Goal: Task Accomplishment & Management: Use online tool/utility

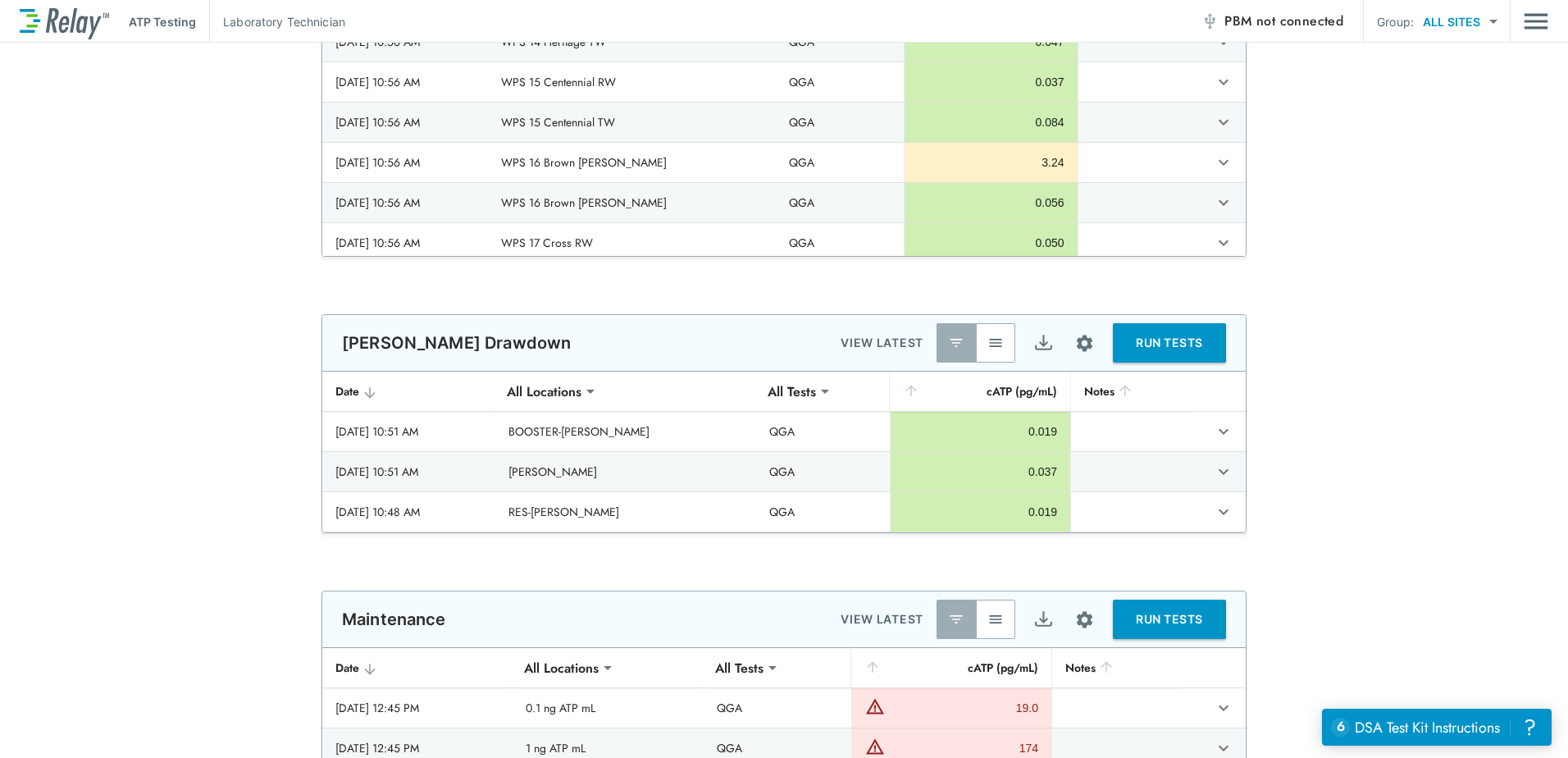
scroll to position [1312, 0]
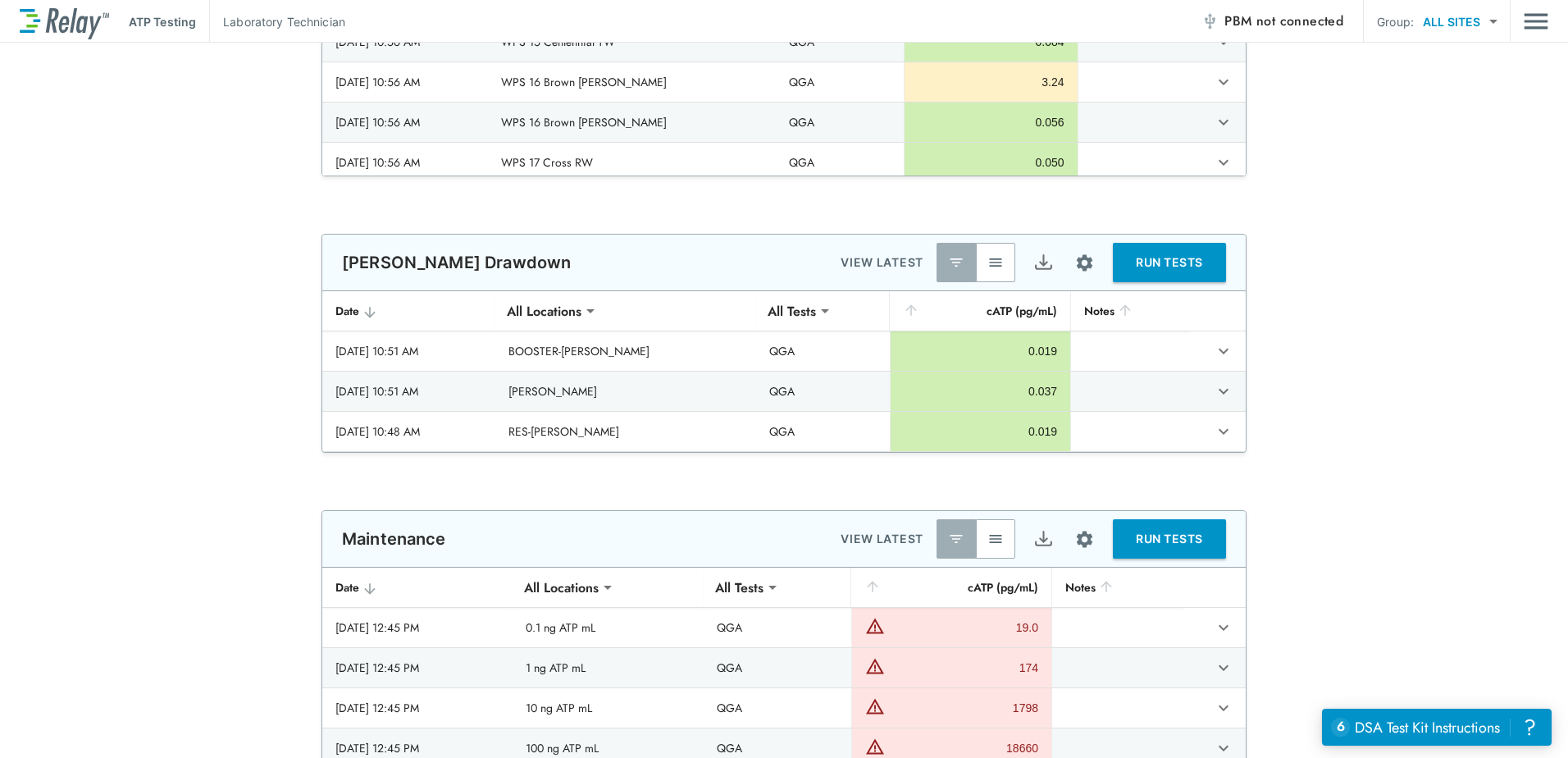
click at [991, 257] on img "button" at bounding box center [995, 262] width 16 height 16
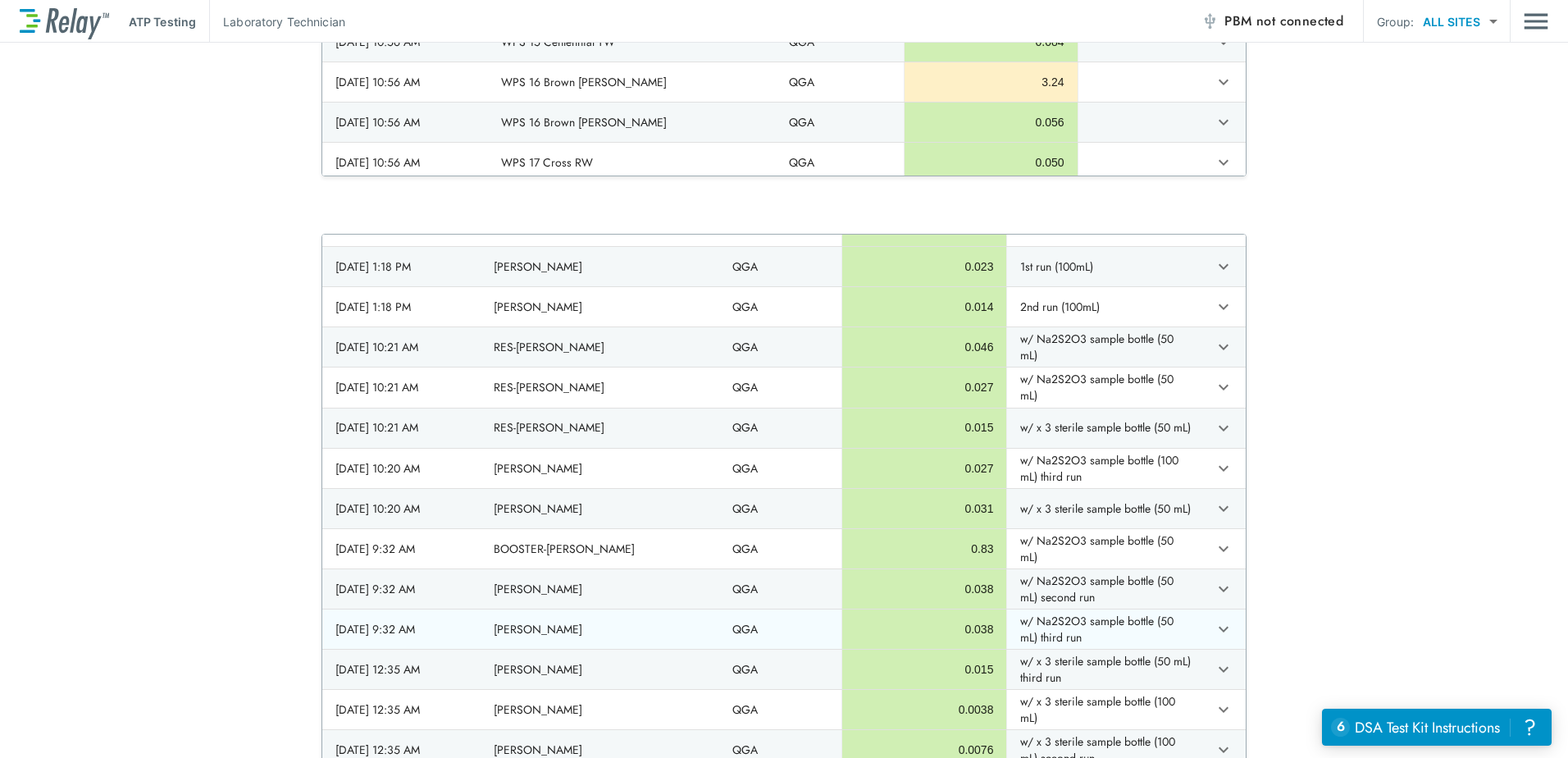
scroll to position [820, 0]
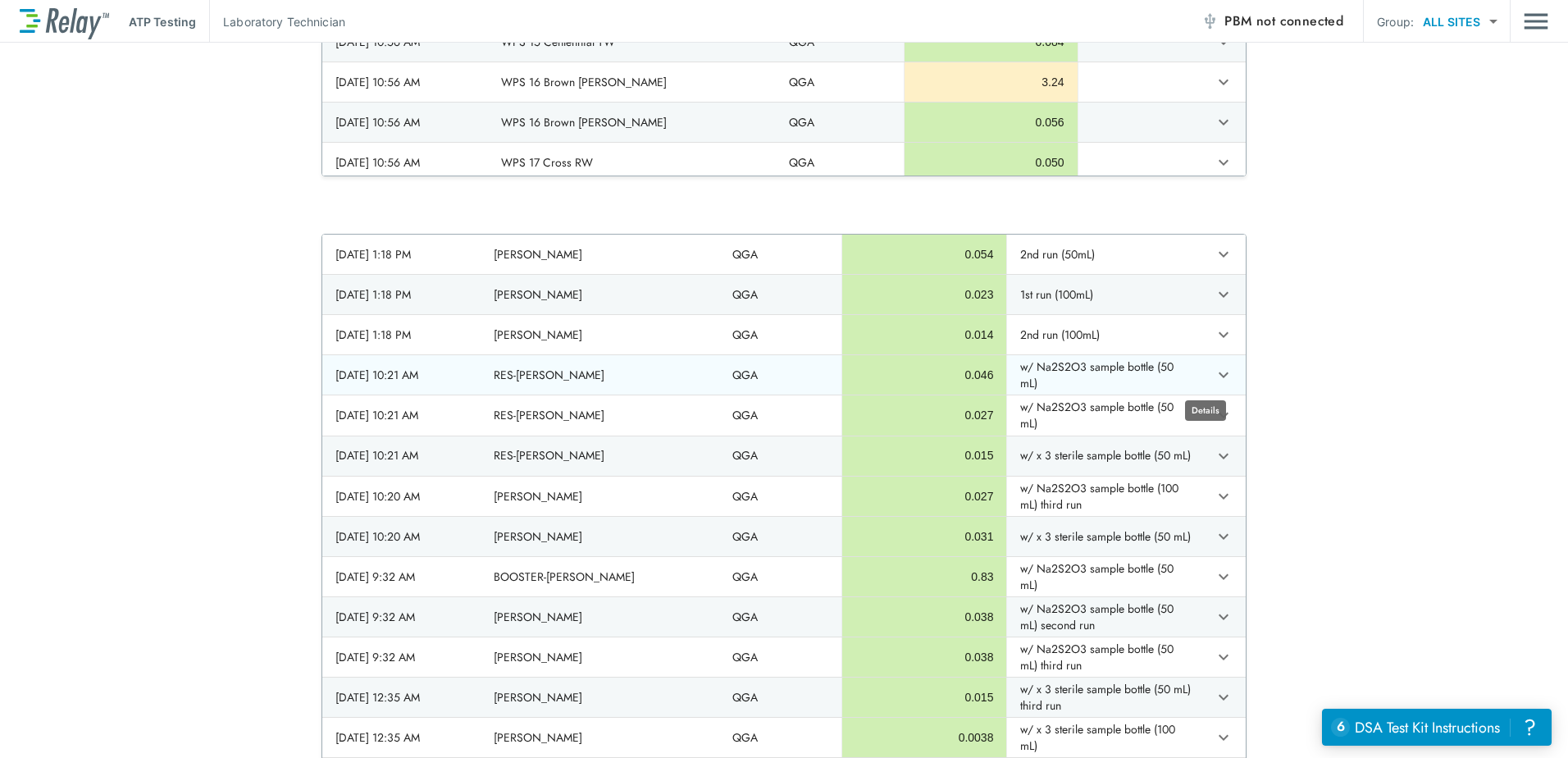
click at [1214, 379] on icon "expand row" at bounding box center [1223, 374] width 20 height 20
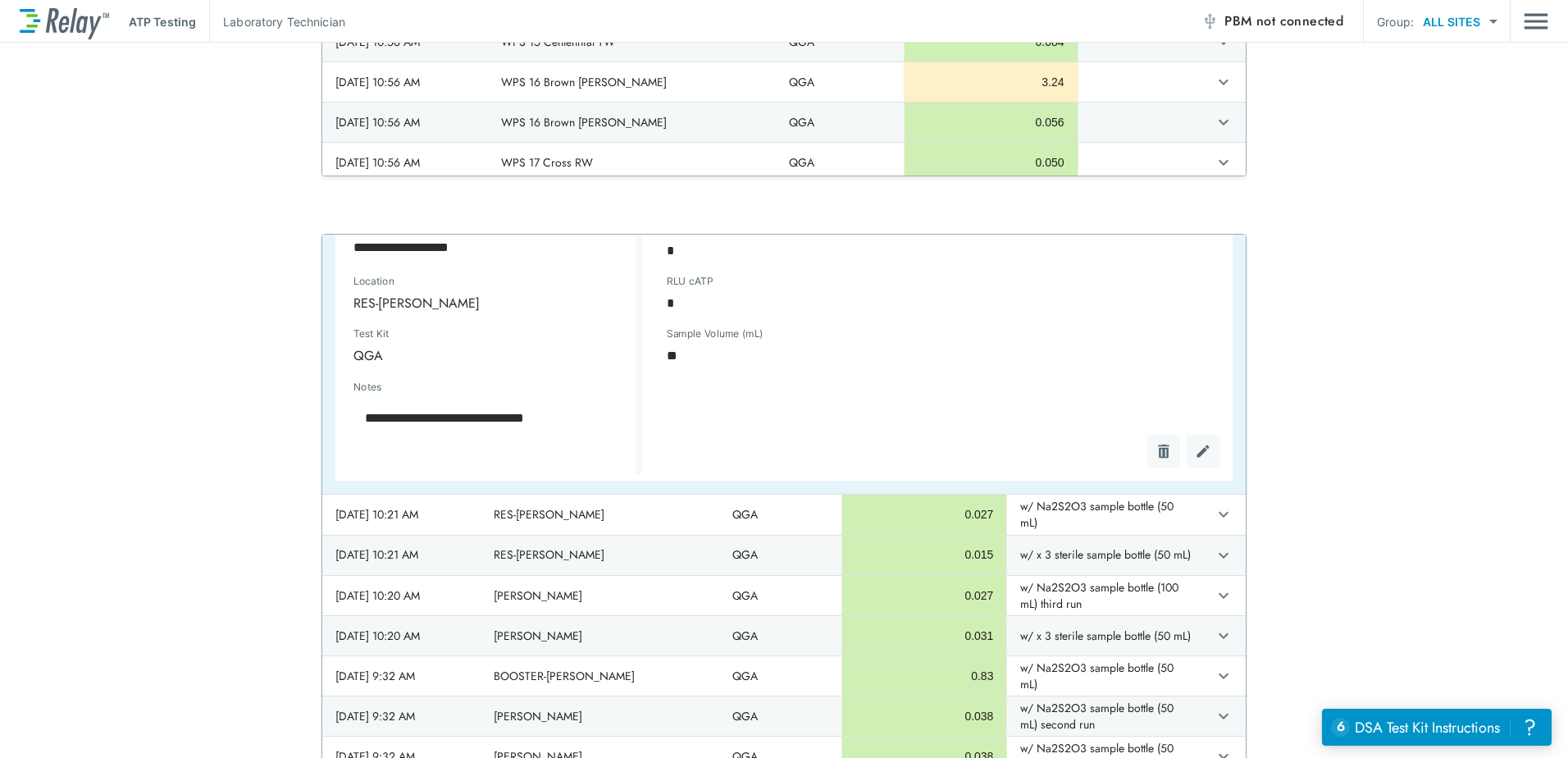
scroll to position [1149, 0]
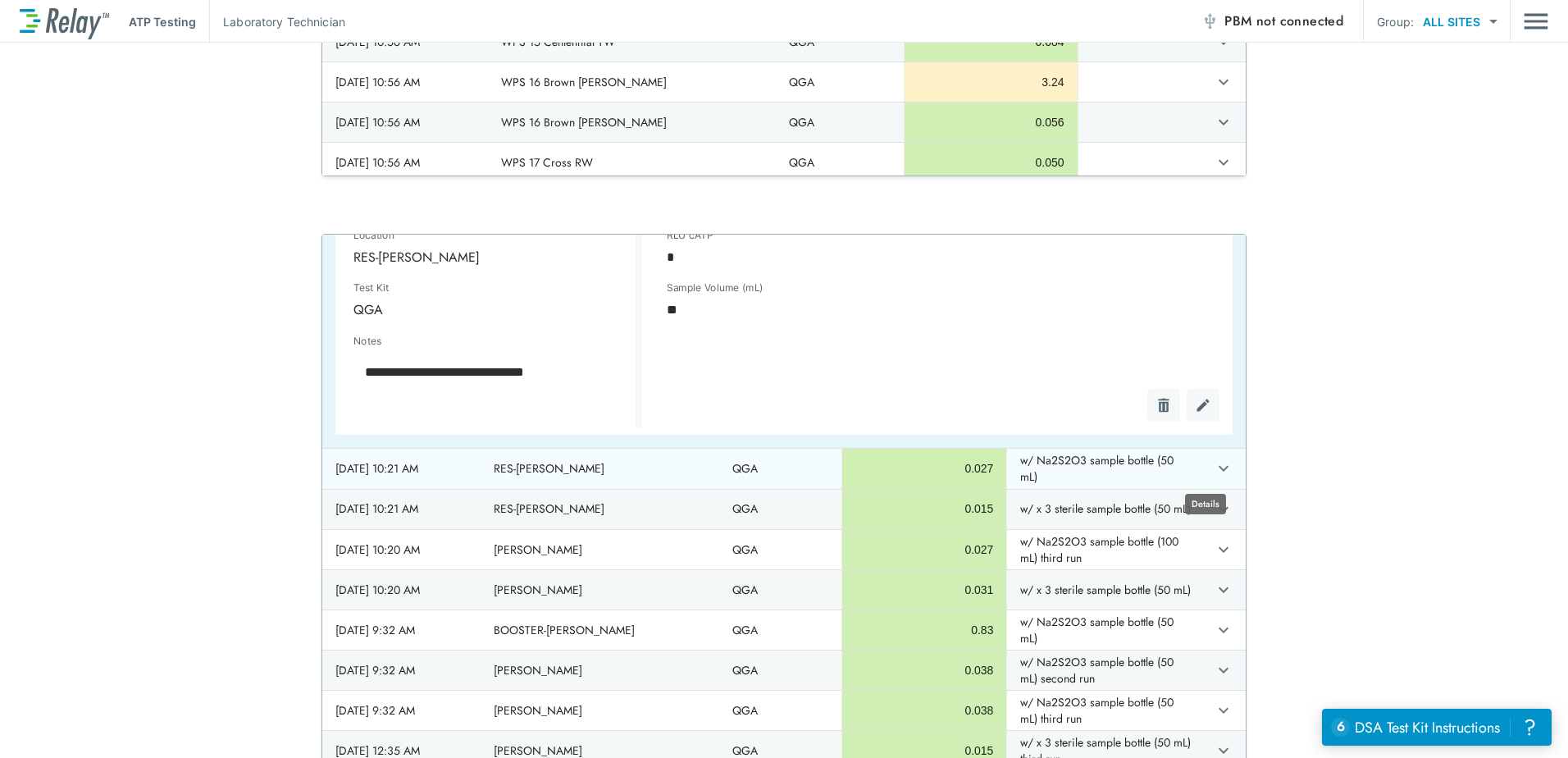
click at [1219, 470] on icon "expand row" at bounding box center [1223, 468] width 9 height 6
type textarea "*"
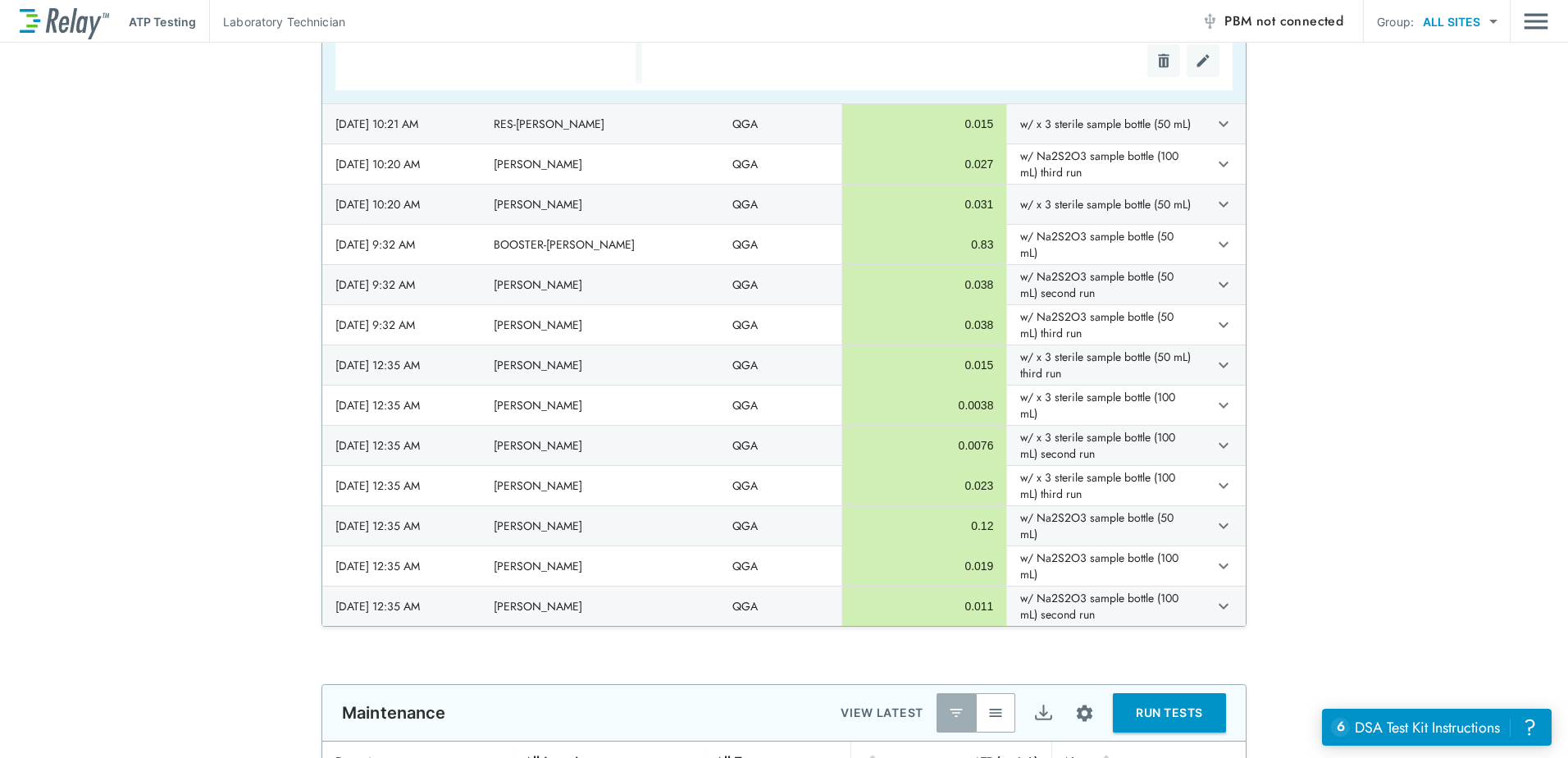
scroll to position [1472, 0]
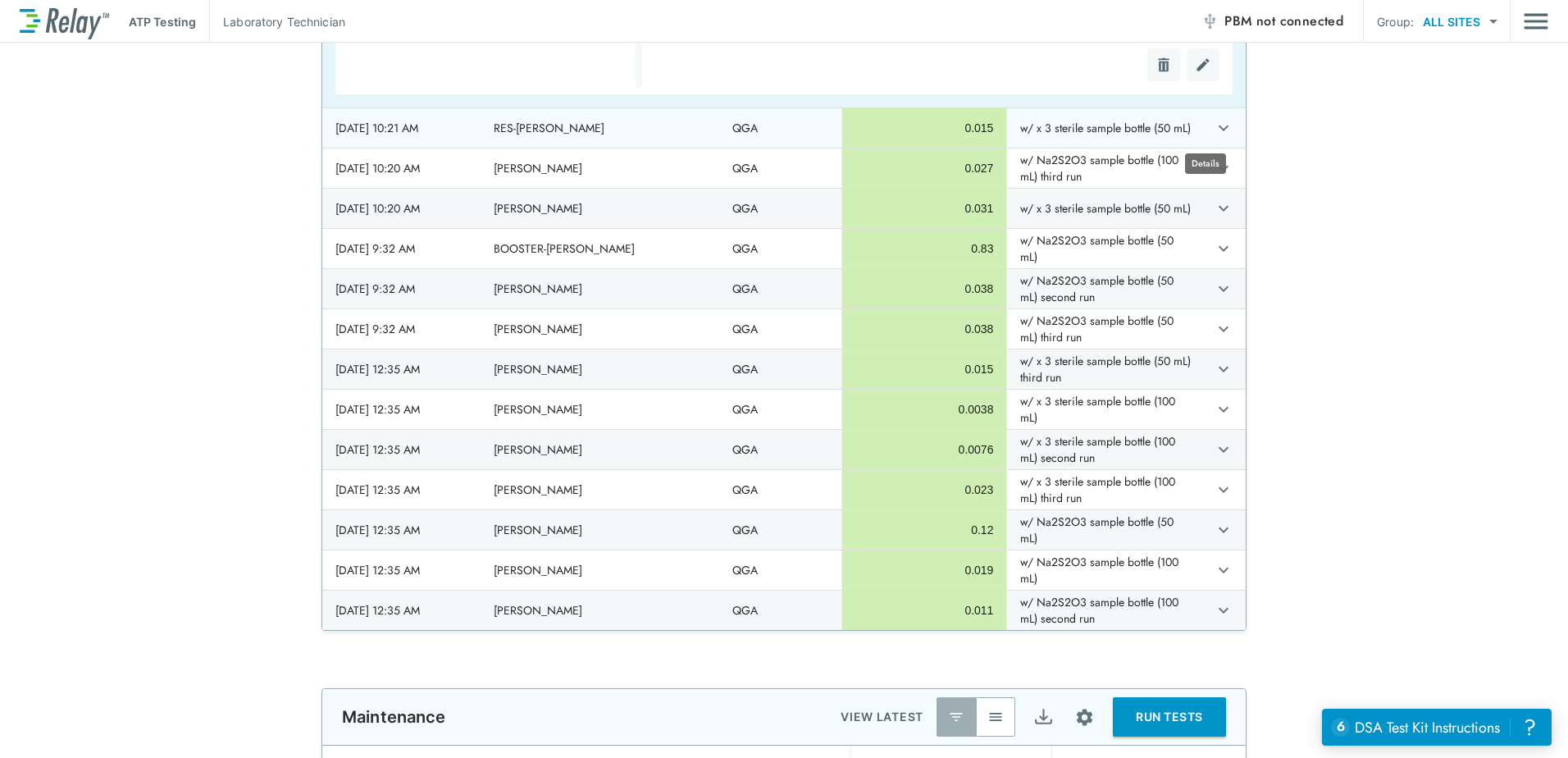
click at [1214, 130] on icon "expand row" at bounding box center [1223, 128] width 20 height 20
type textarea "*"
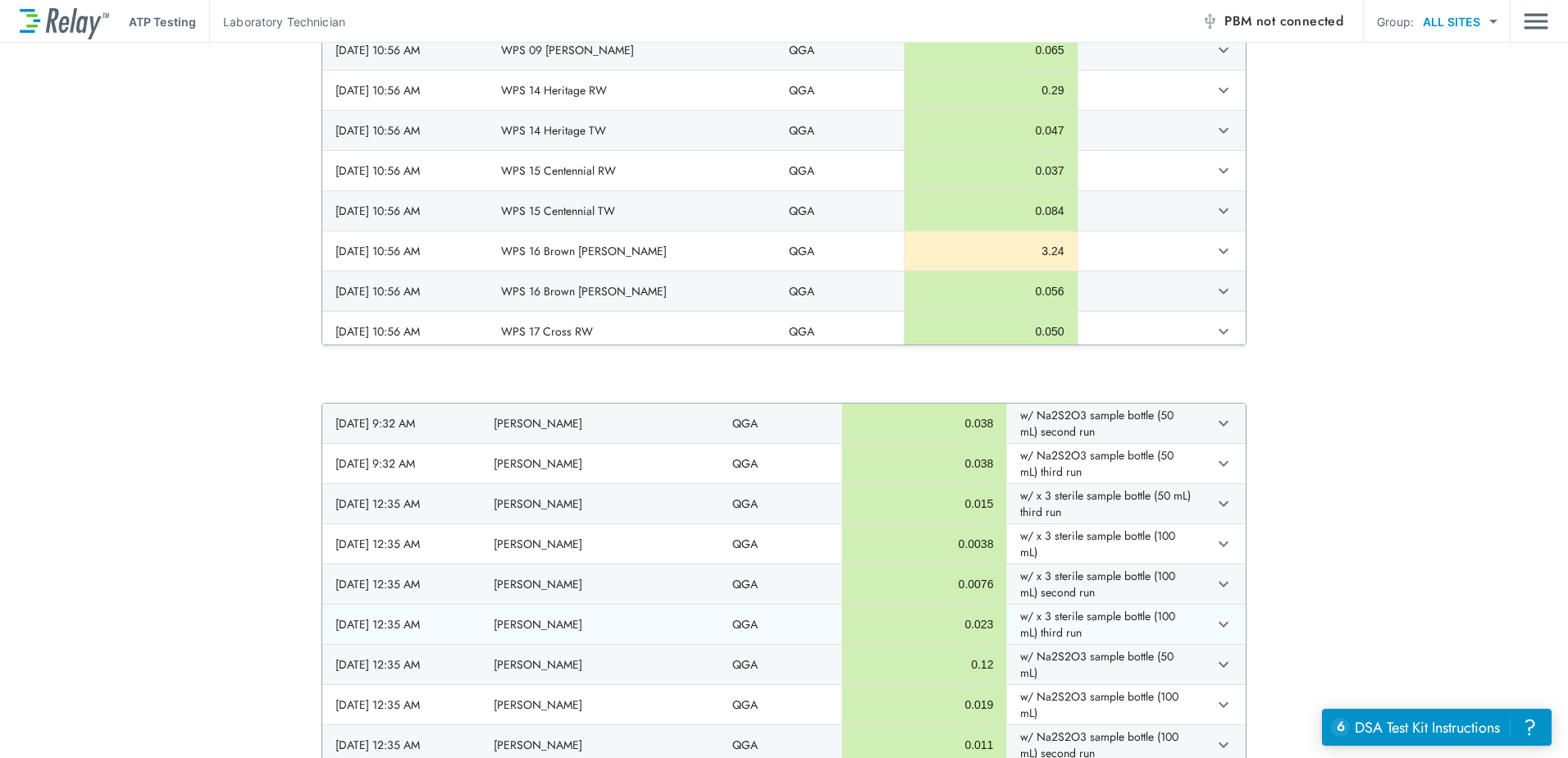
scroll to position [1641, 0]
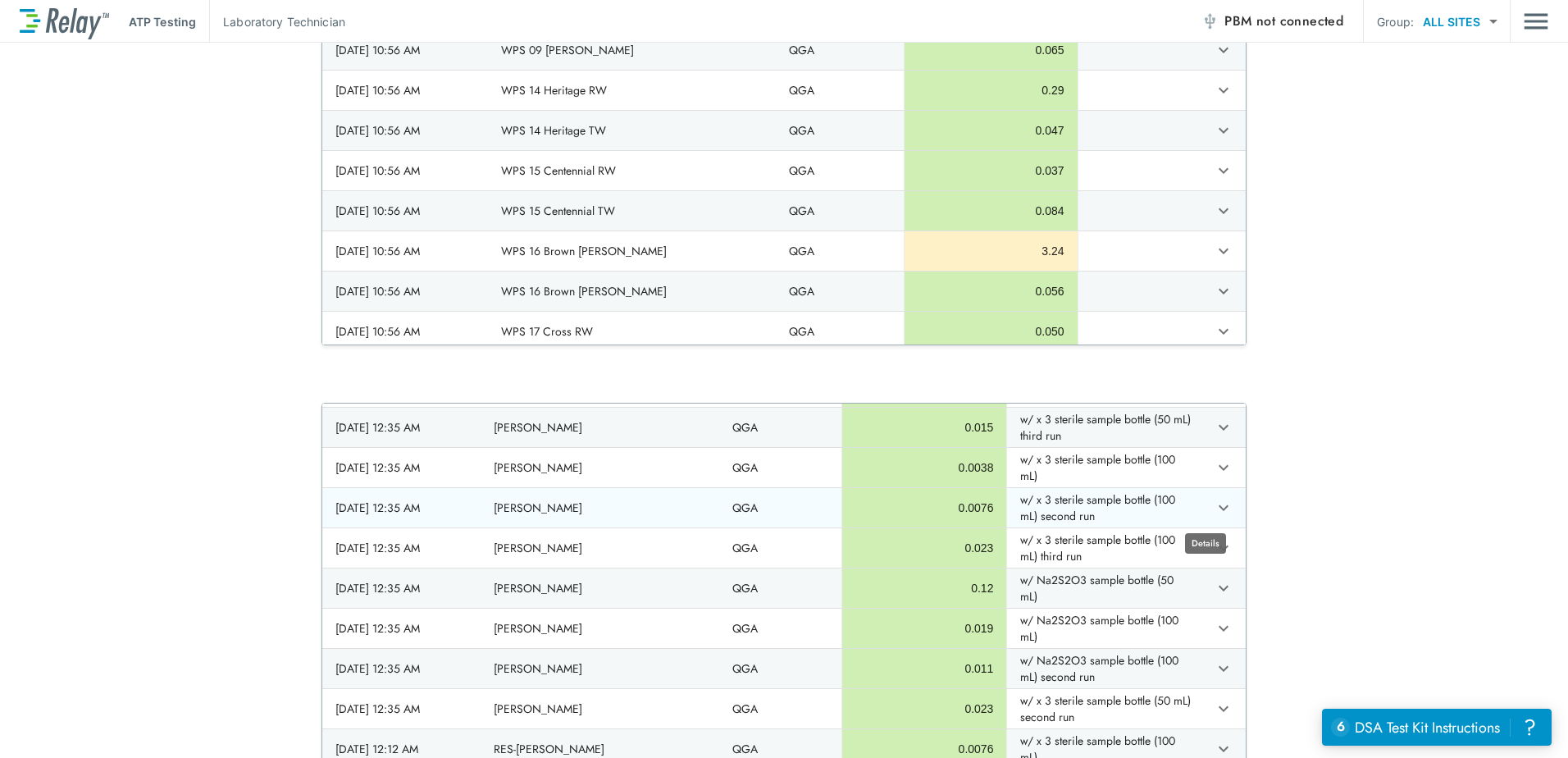
click at [1219, 509] on icon "expand row" at bounding box center [1223, 507] width 9 height 6
type textarea "*"
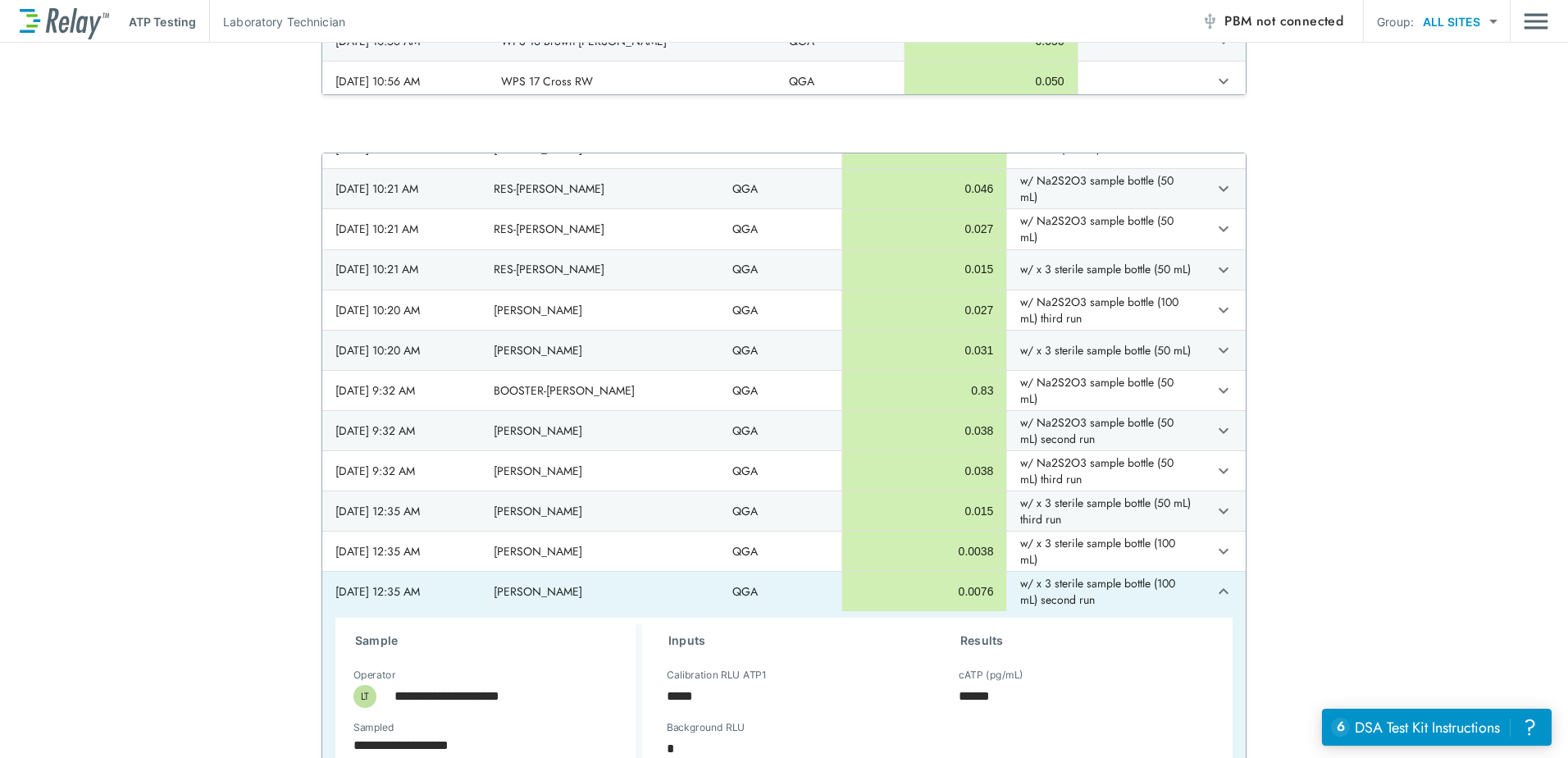
scroll to position [931, 0]
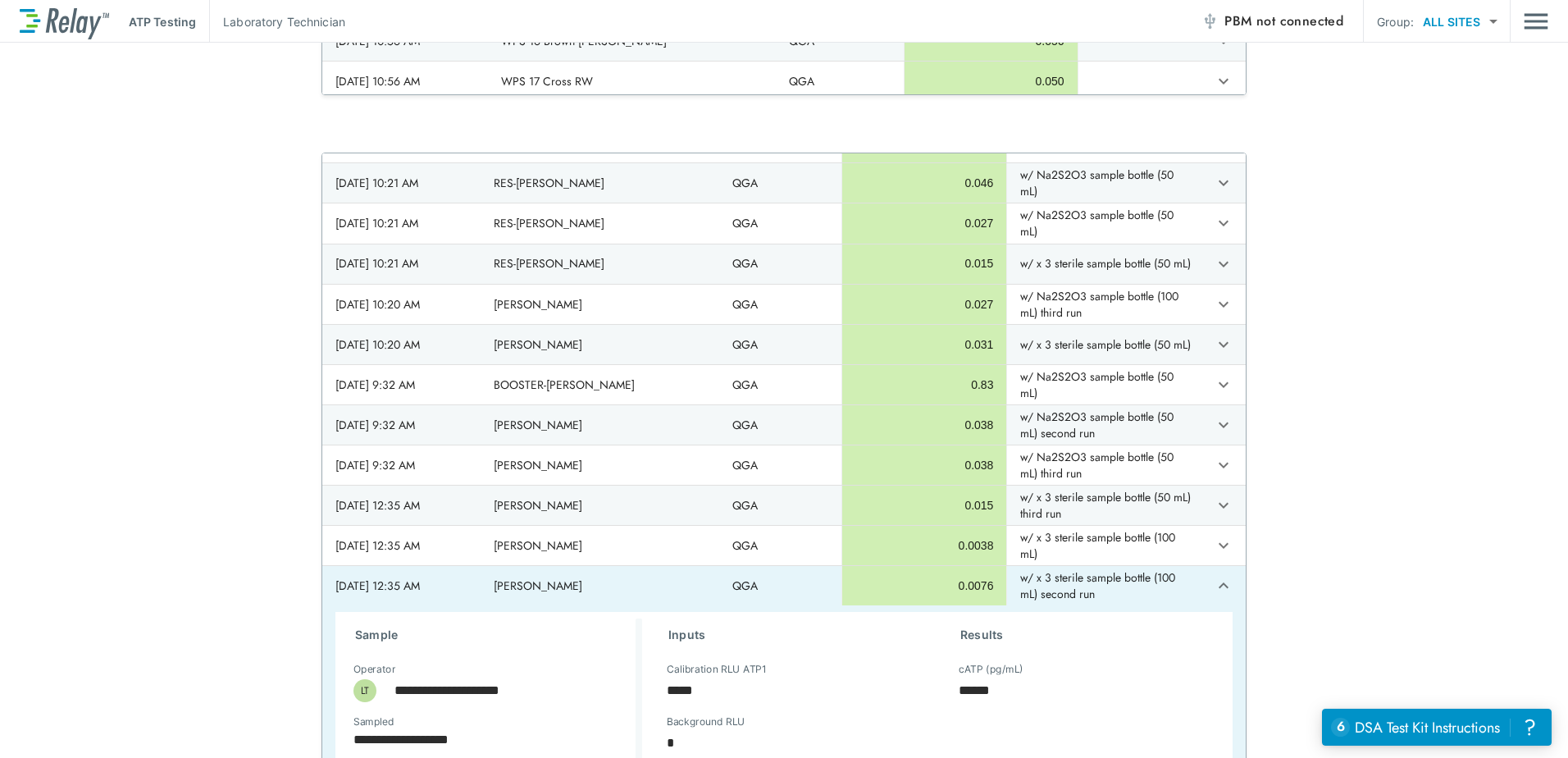
click at [1437, 491] on div "**********" at bounding box center [784, 460] width 1568 height 614
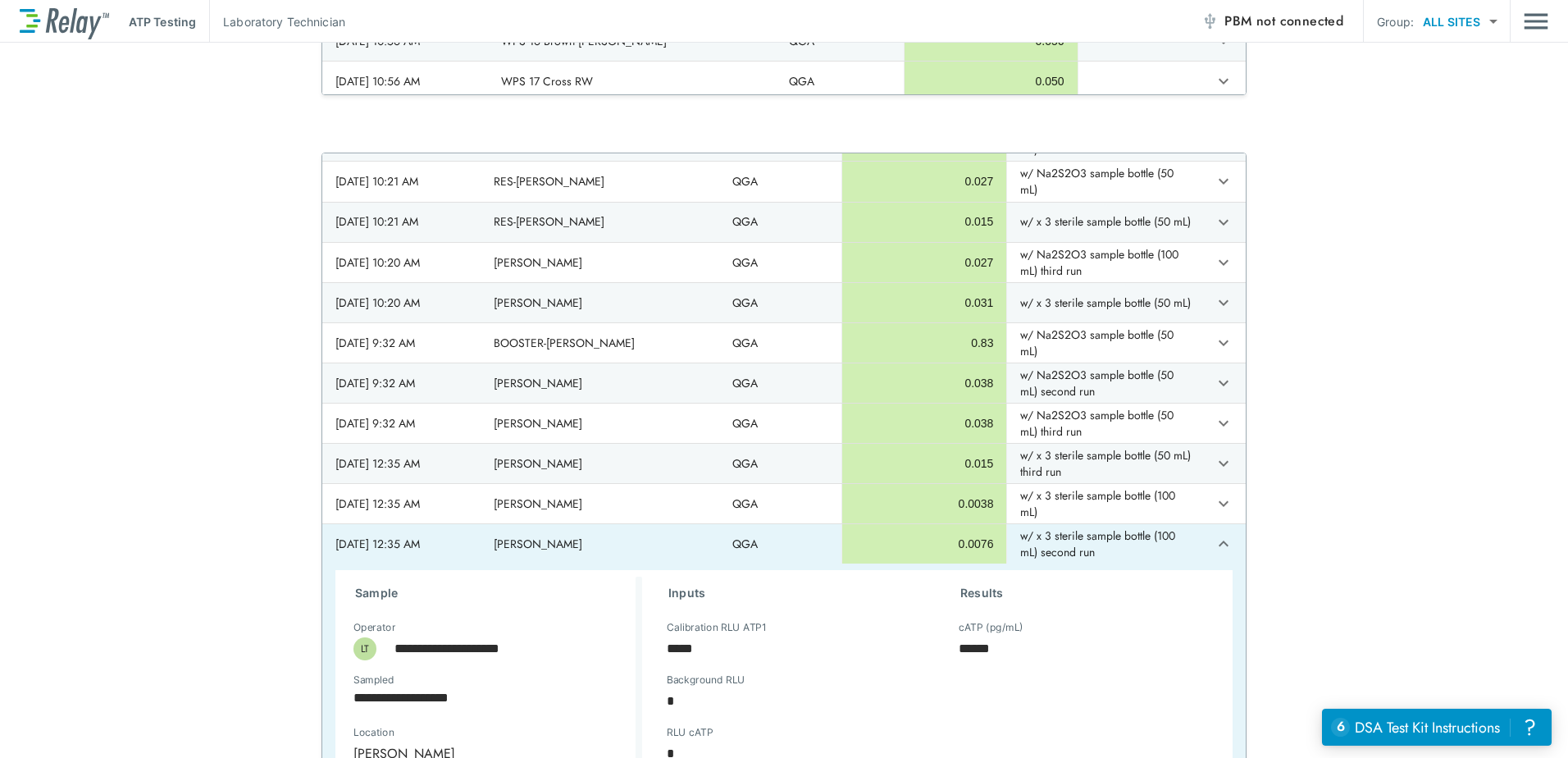
scroll to position [1177, 0]
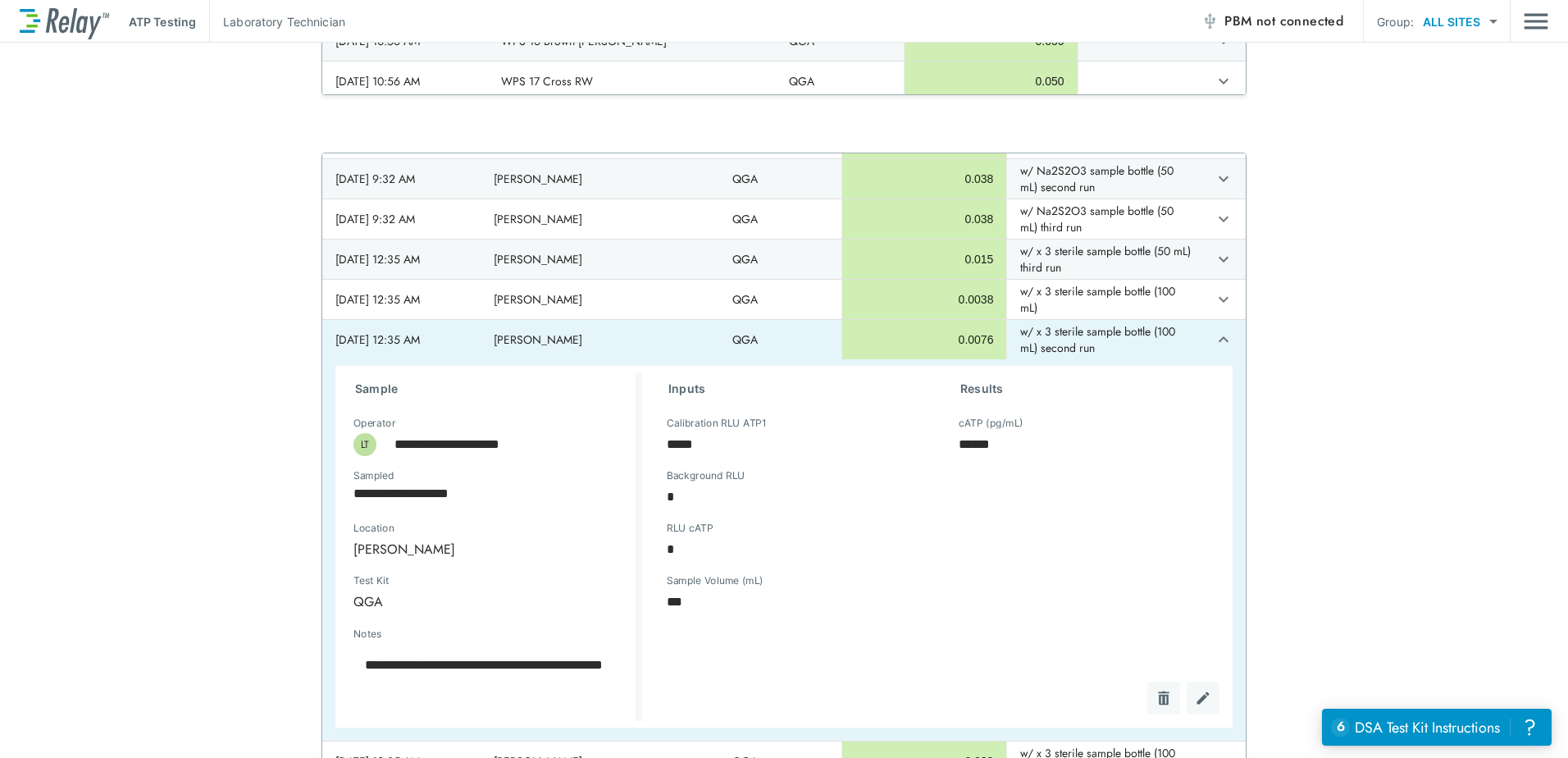
type textarea "*"
click at [1214, 334] on icon "expand row" at bounding box center [1223, 339] width 20 height 20
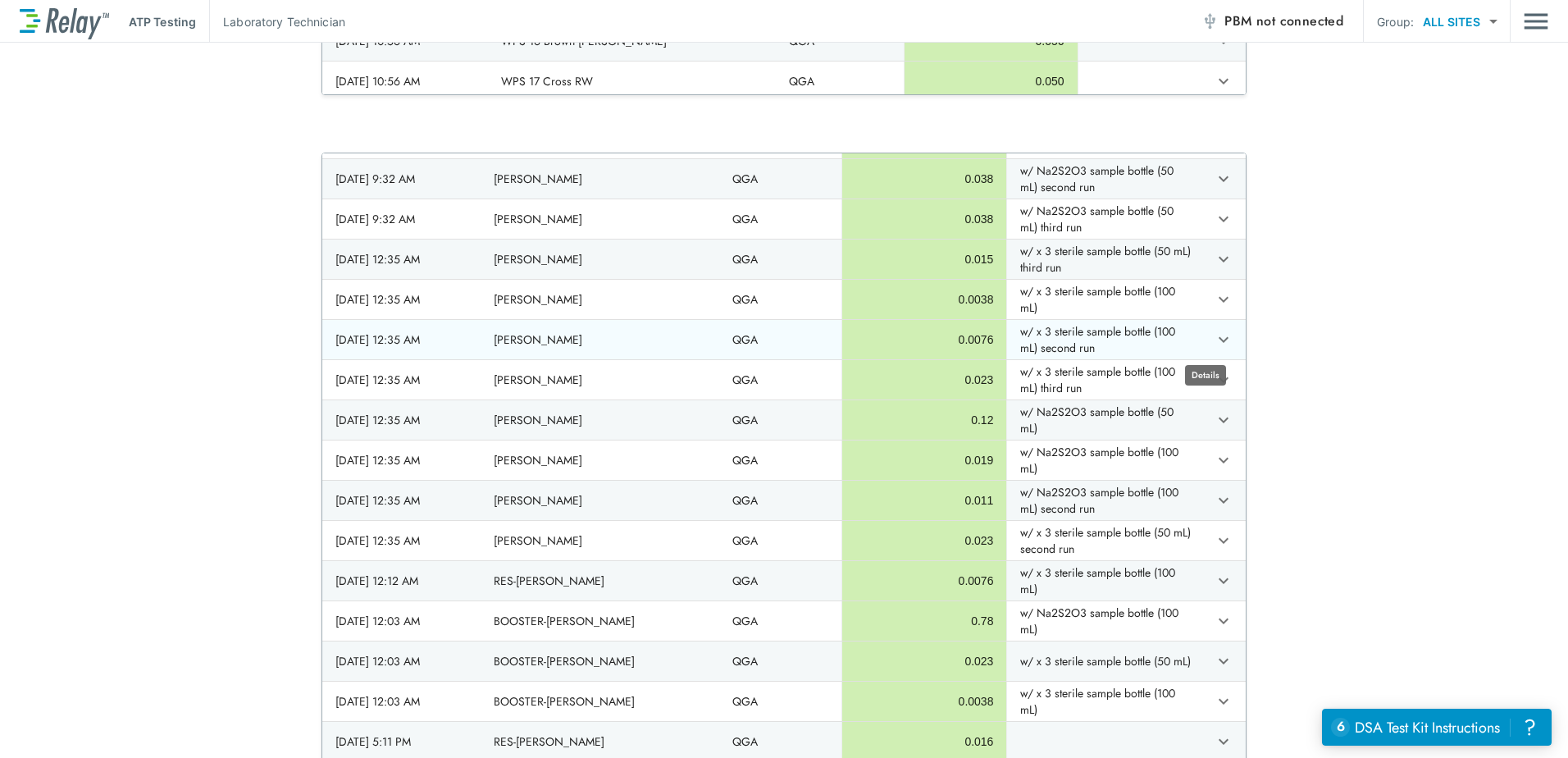
type textarea "*"
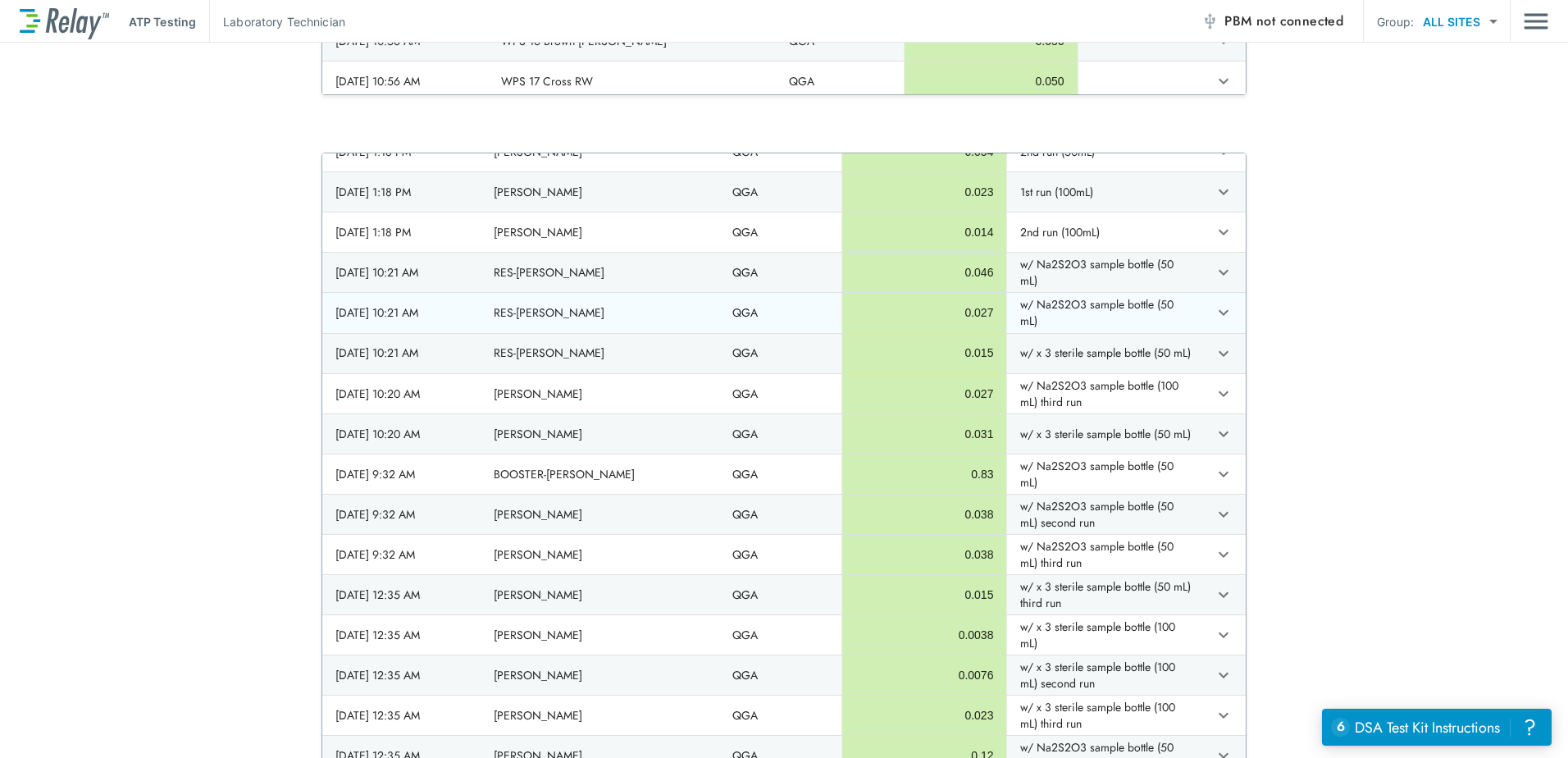
scroll to position [826, 0]
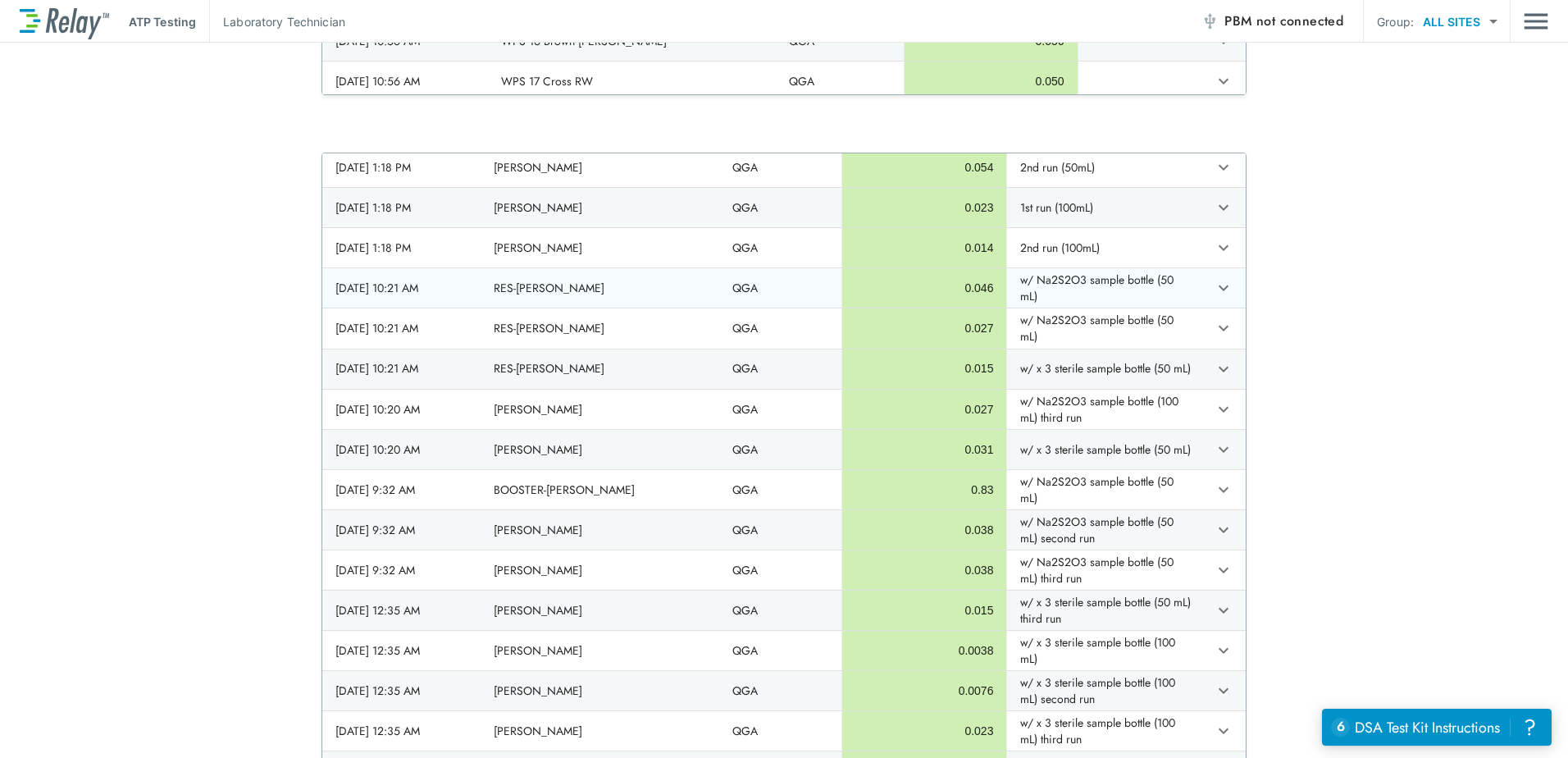
click at [1214, 290] on icon "expand row" at bounding box center [1223, 287] width 20 height 20
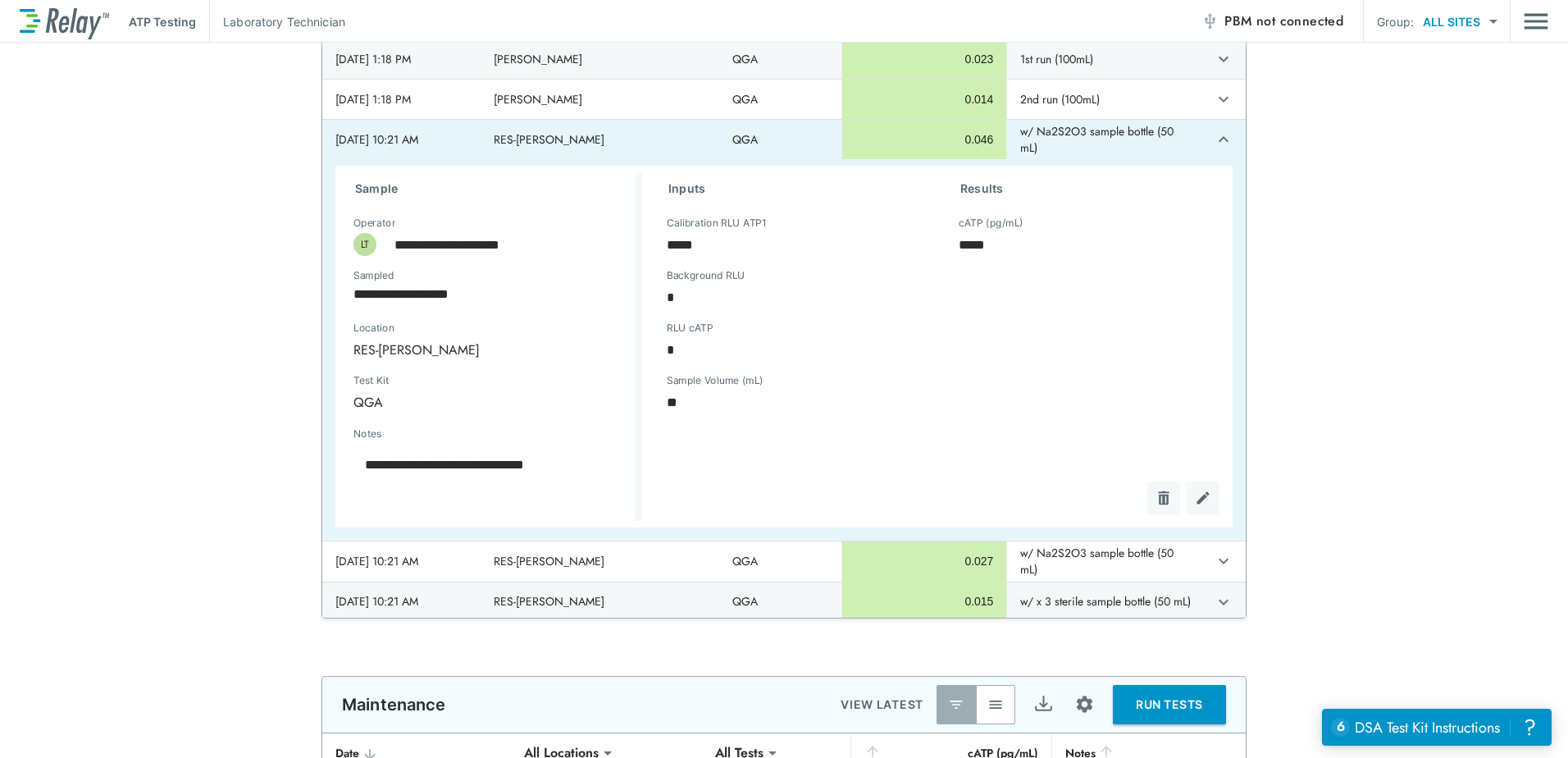
scroll to position [1557, 0]
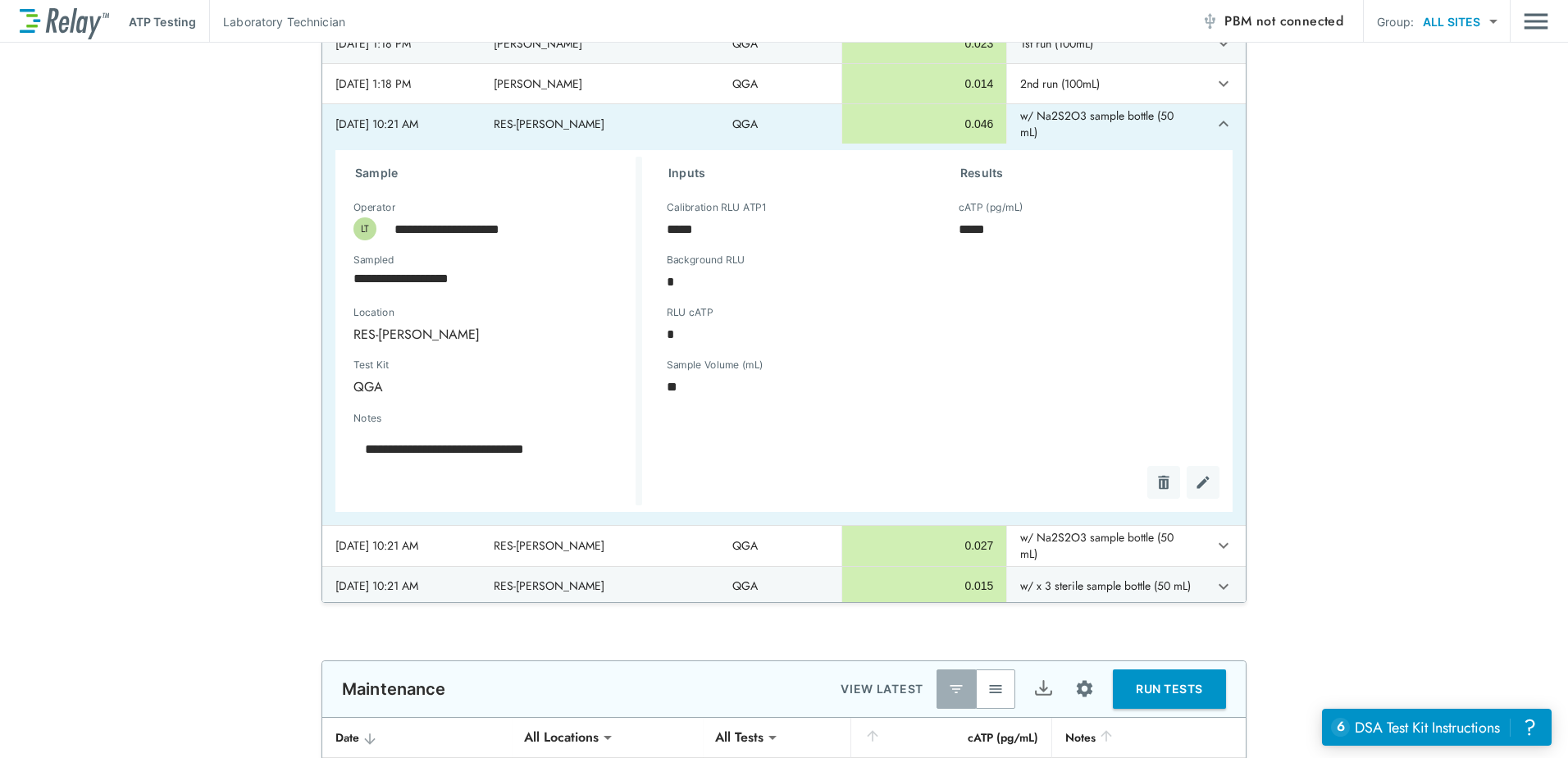
type textarea "*"
drag, startPoint x: 1205, startPoint y: 123, endPoint x: 1204, endPoint y: 136, distance: 13.0
click at [1219, 123] on icon "expand row" at bounding box center [1223, 123] width 9 height 6
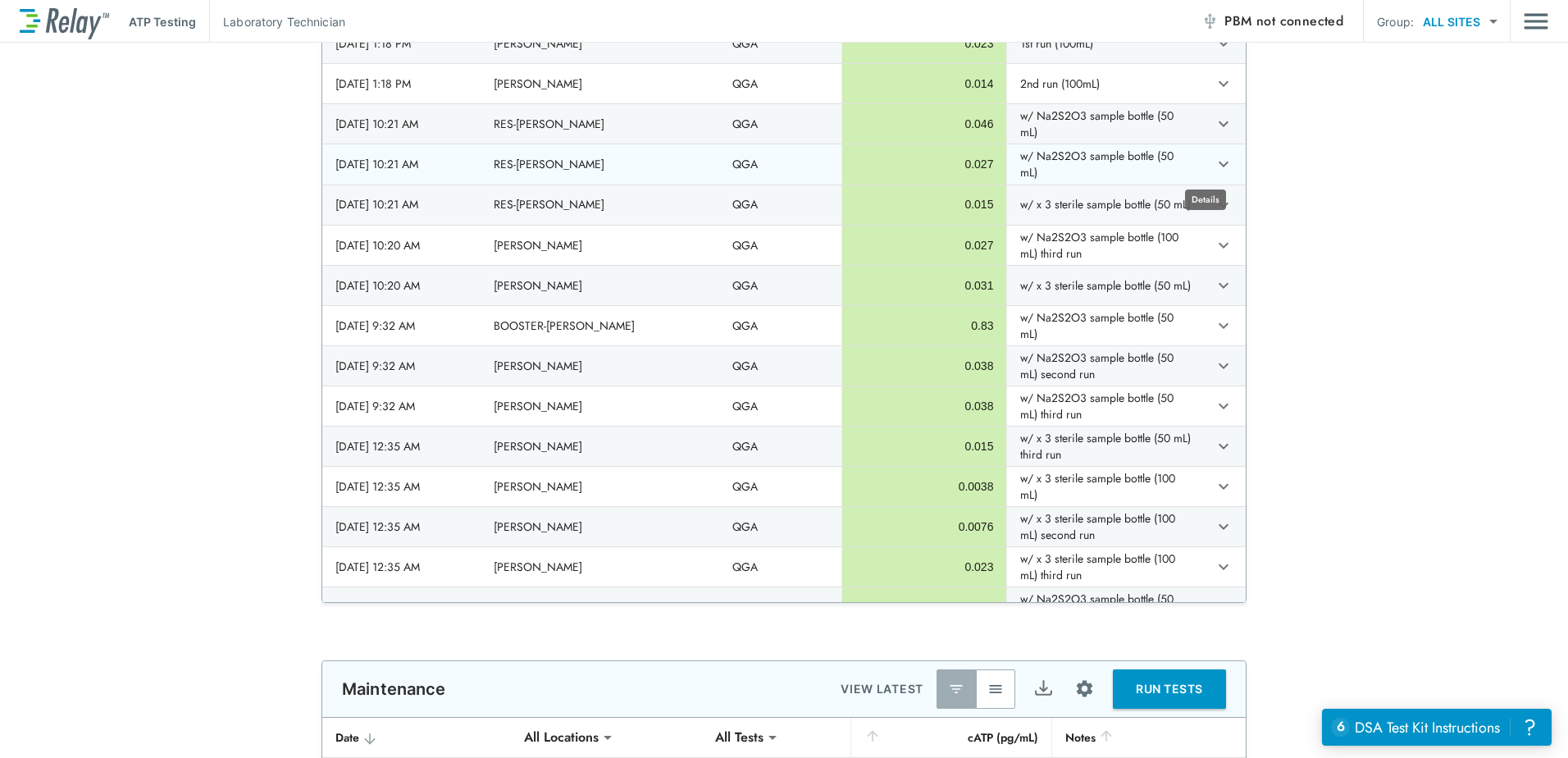
click at [1219, 163] on icon "expand row" at bounding box center [1223, 164] width 9 height 6
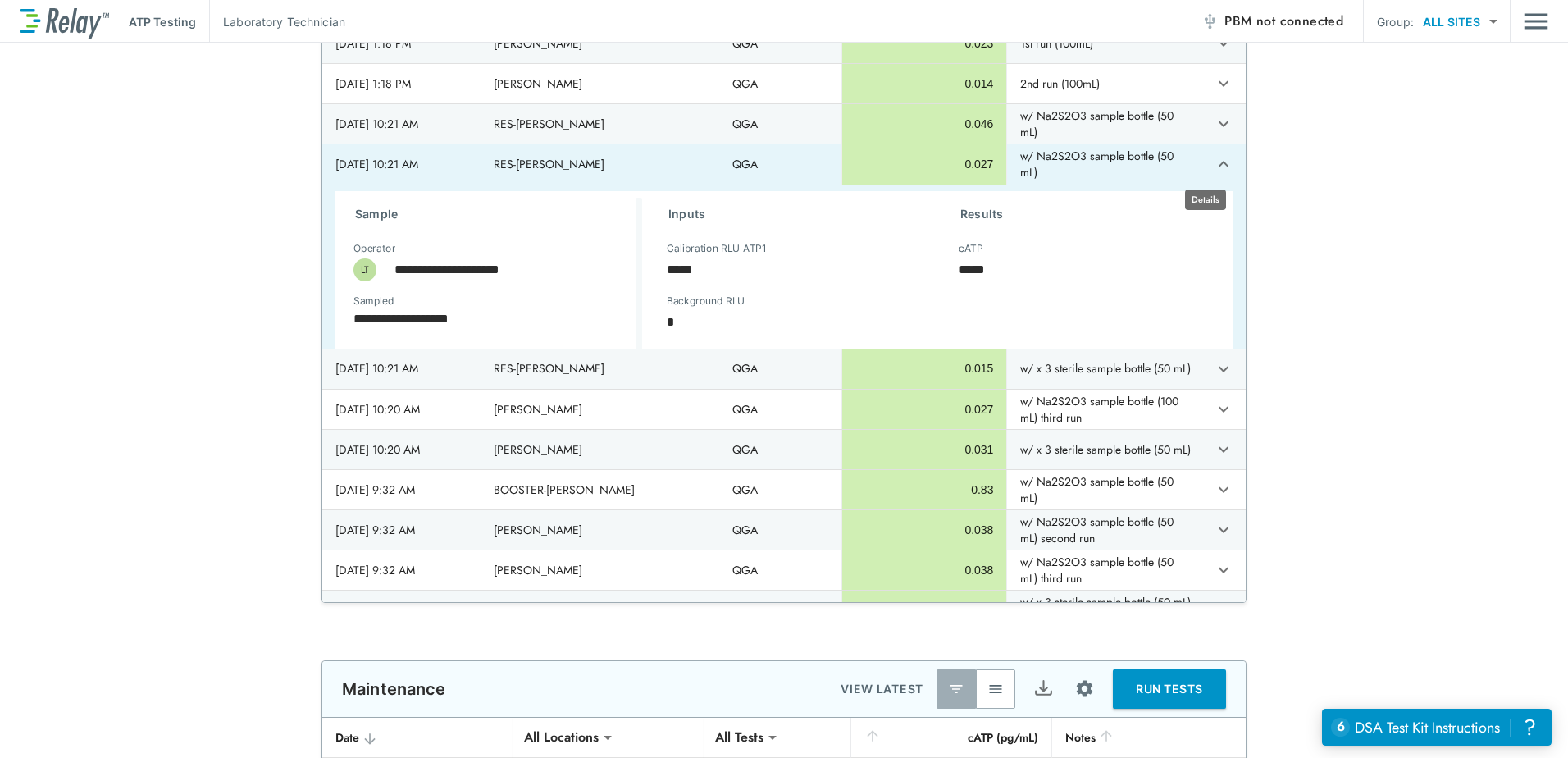
type textarea "*"
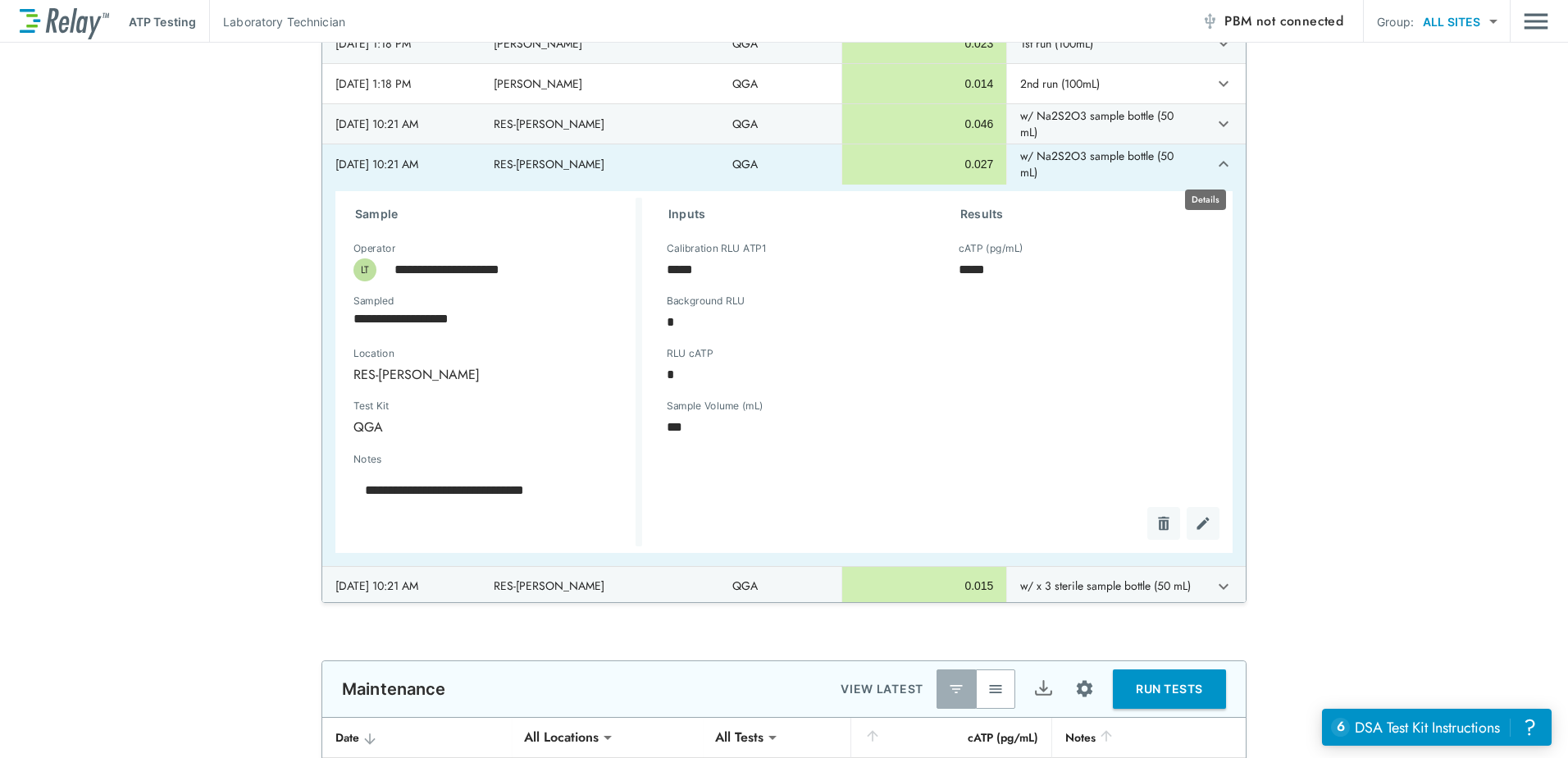
click at [1214, 163] on icon "expand row" at bounding box center [1223, 164] width 20 height 20
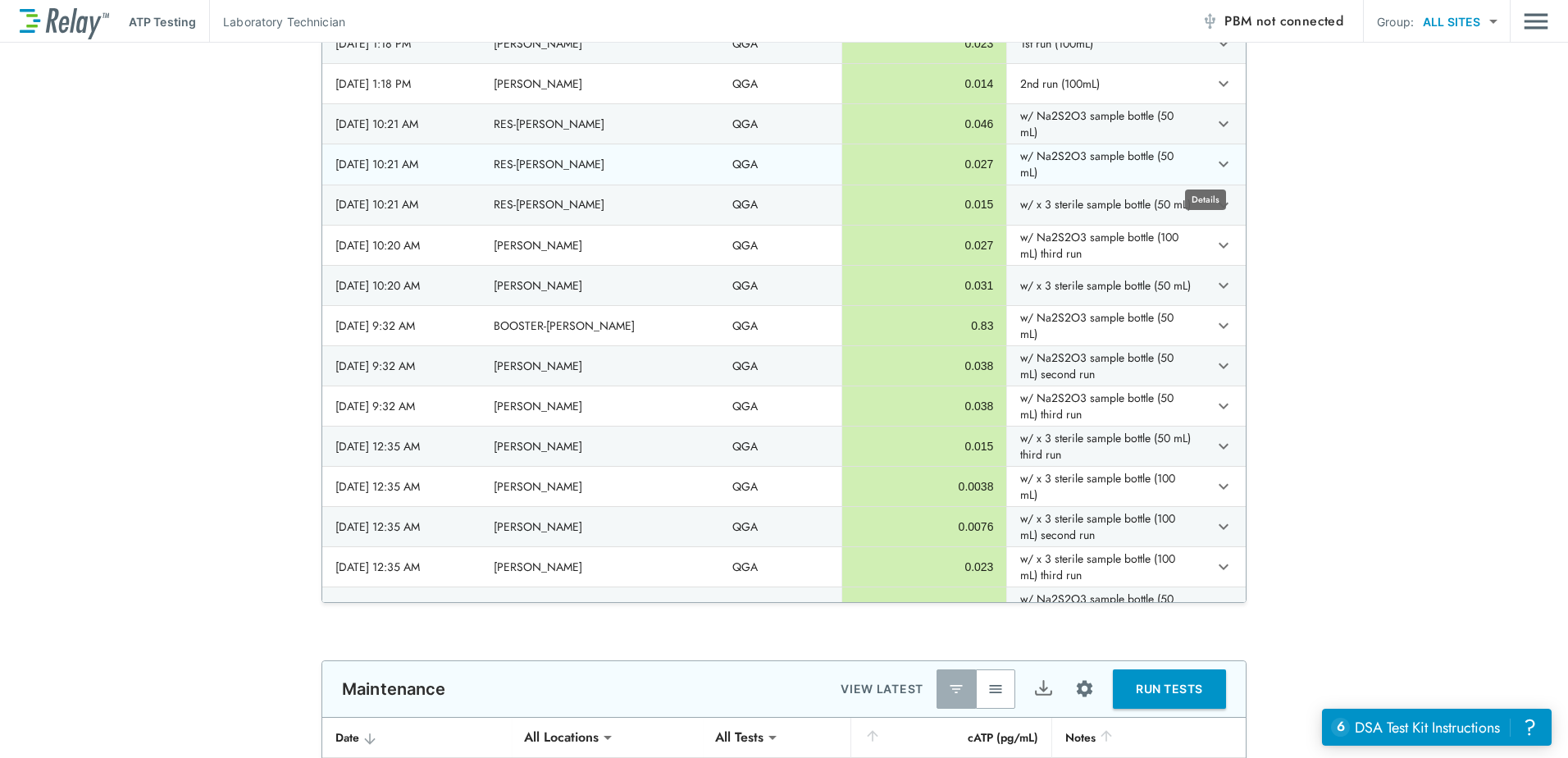
type textarea "*"
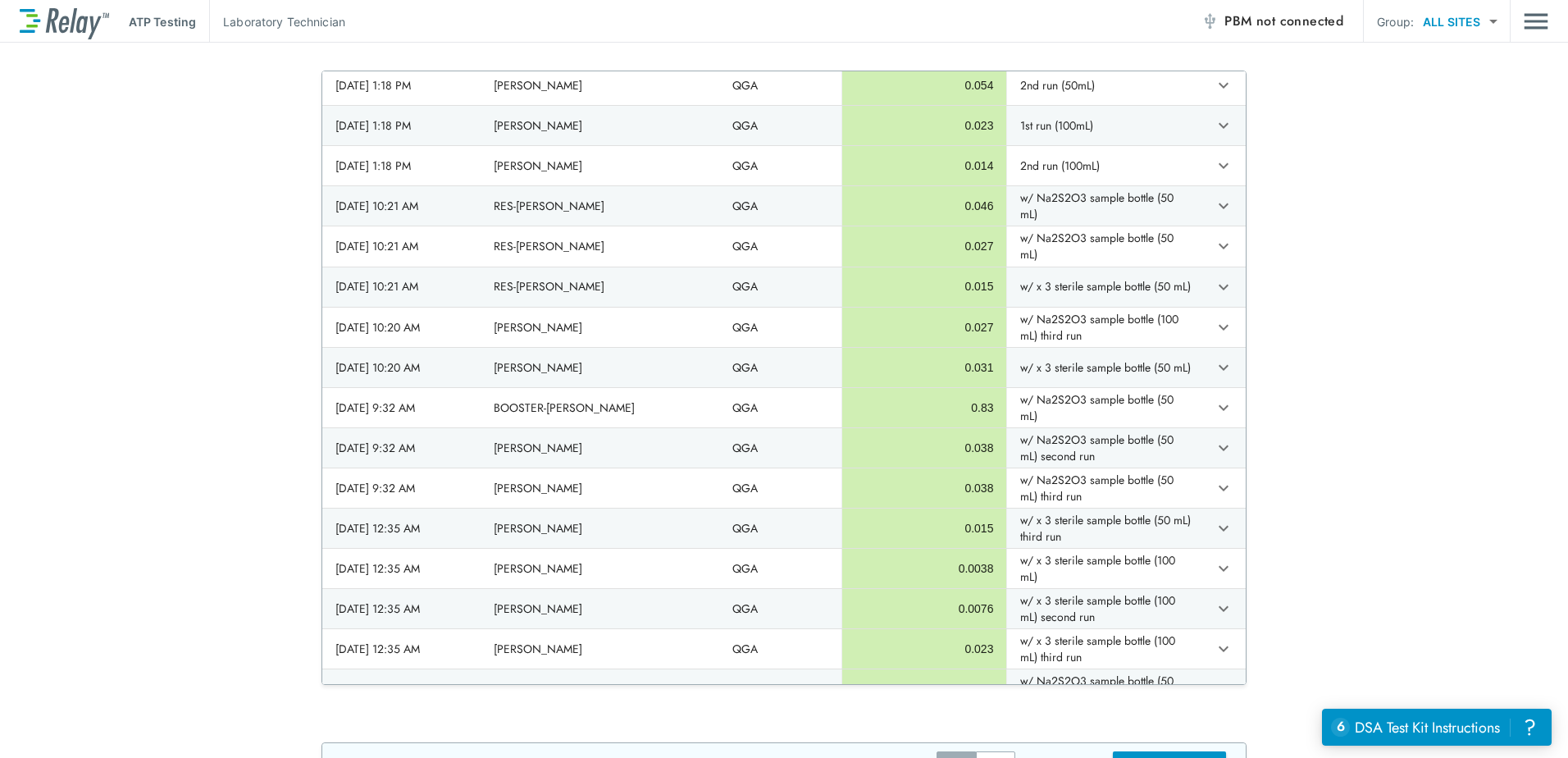
scroll to position [826, 0]
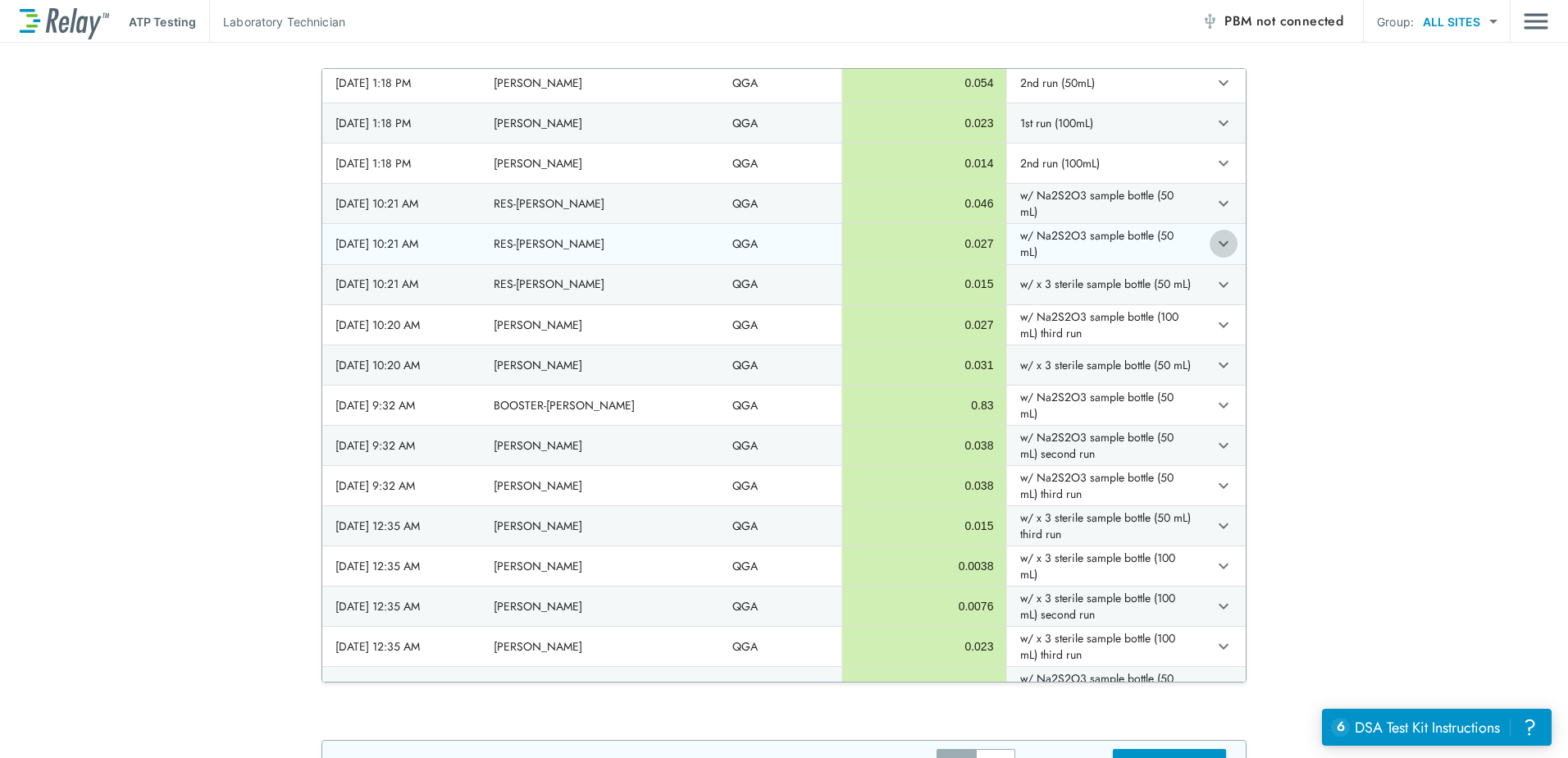
click at [1219, 244] on icon "expand row" at bounding box center [1223, 244] width 9 height 6
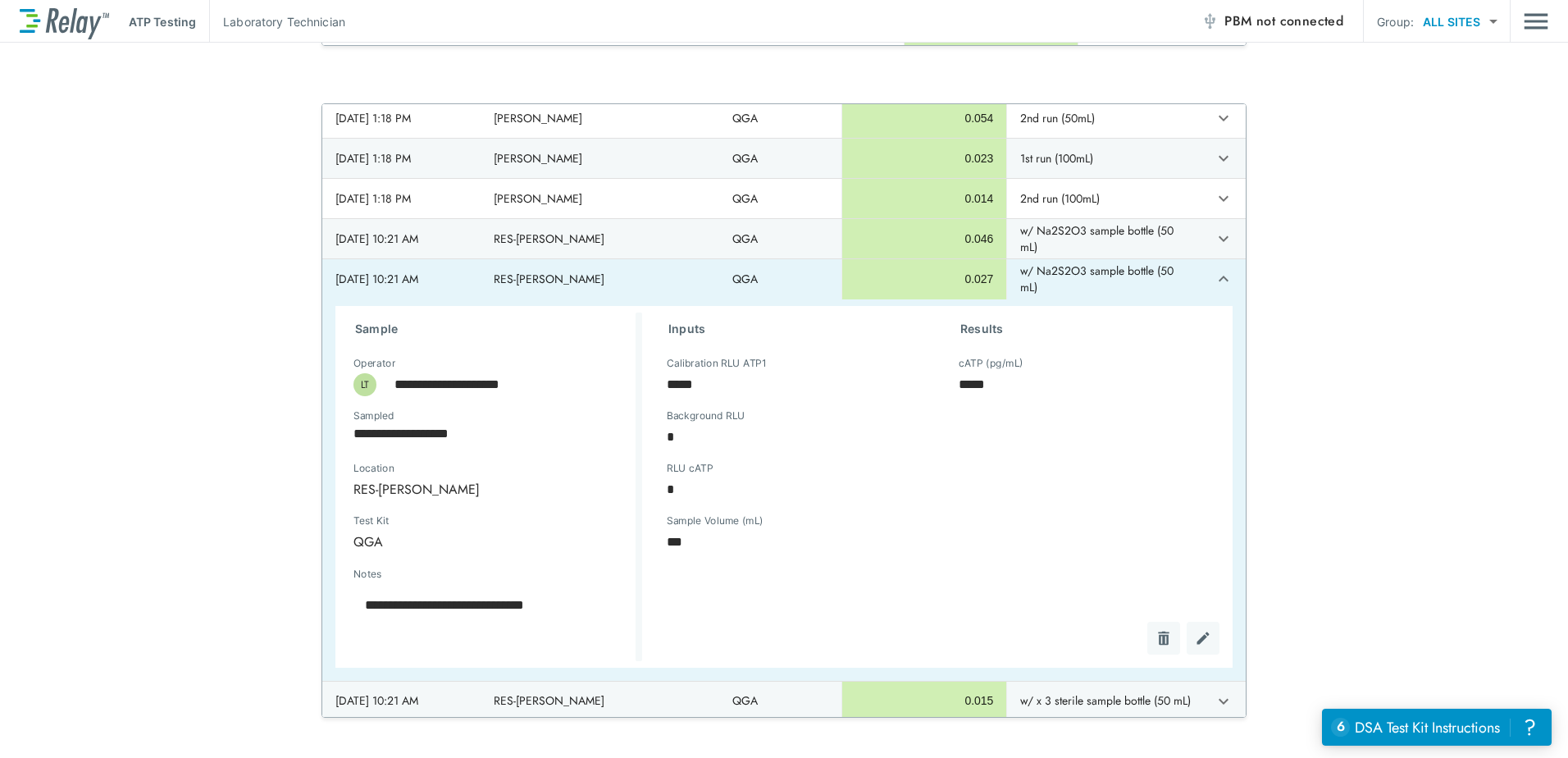
scroll to position [908, 0]
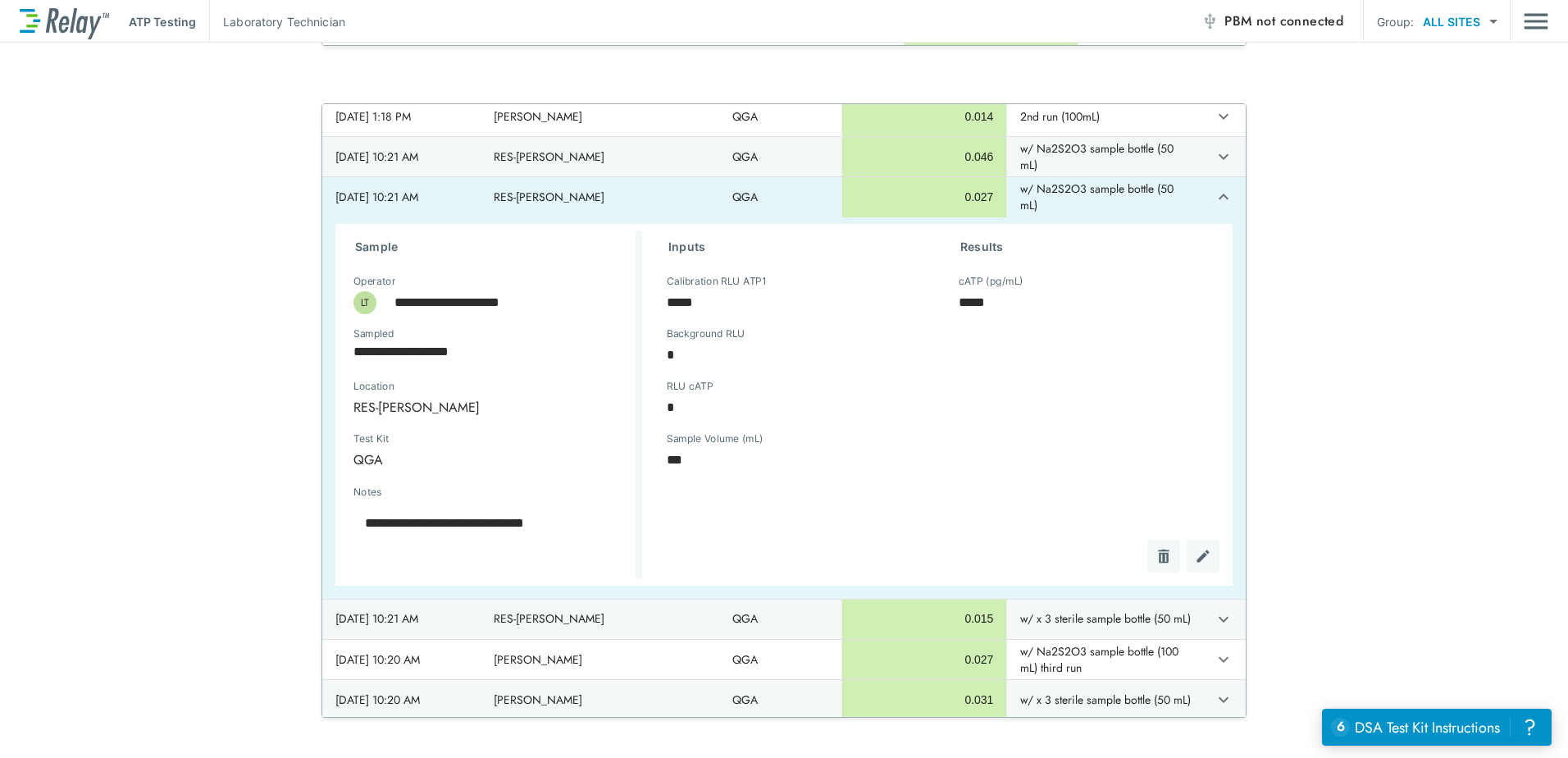
type textarea "*"
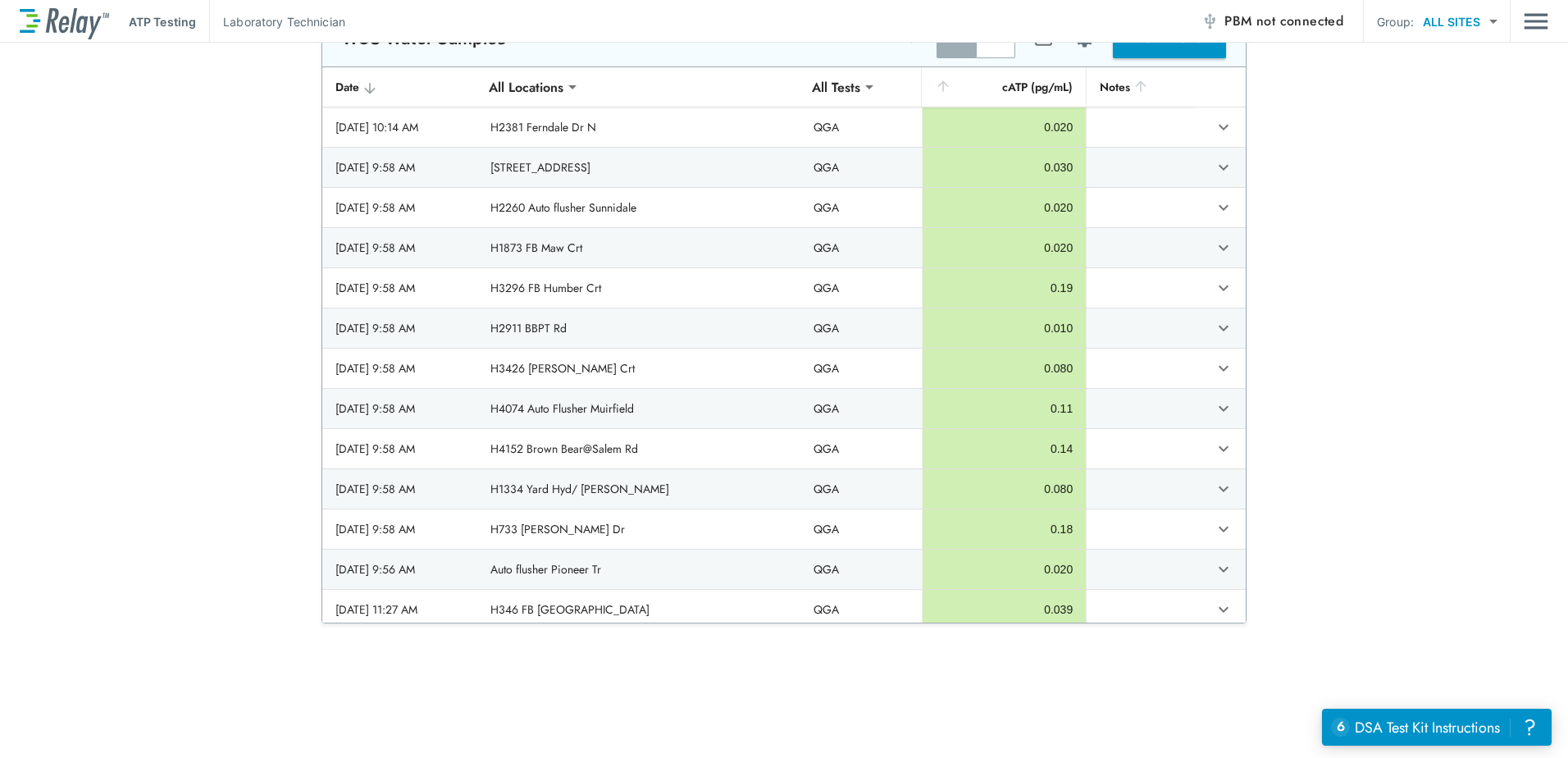
scroll to position [1458, 0]
